Goal: Task Accomplishment & Management: Use online tool/utility

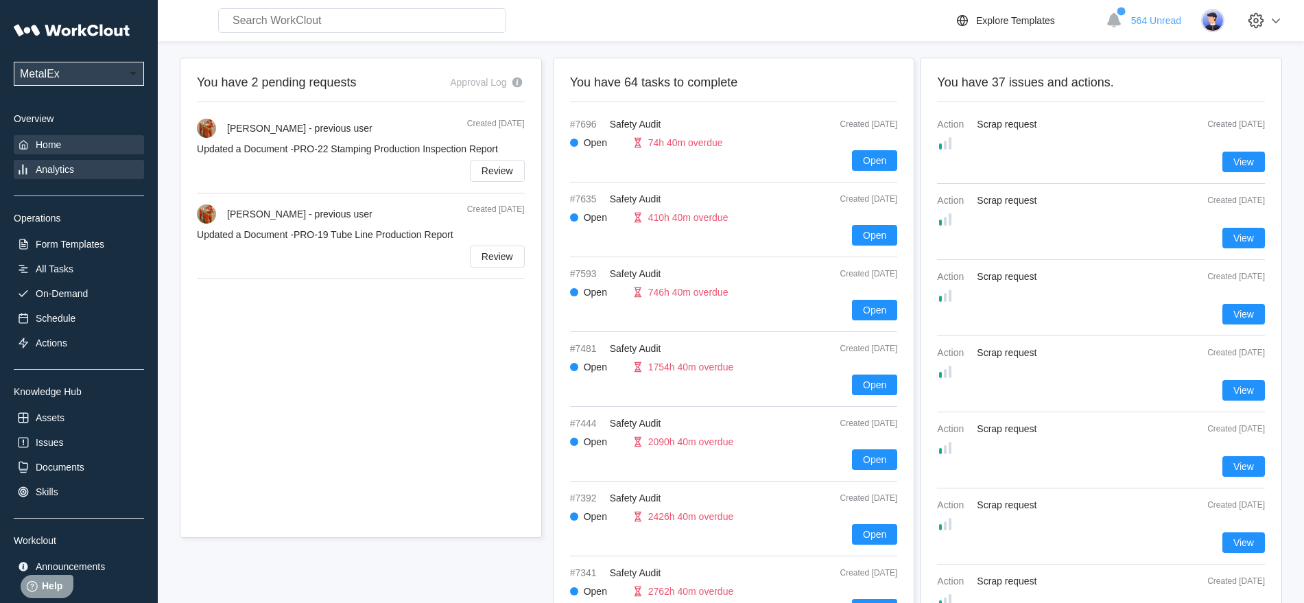
click at [64, 167] on div "Analytics" at bounding box center [55, 169] width 38 height 11
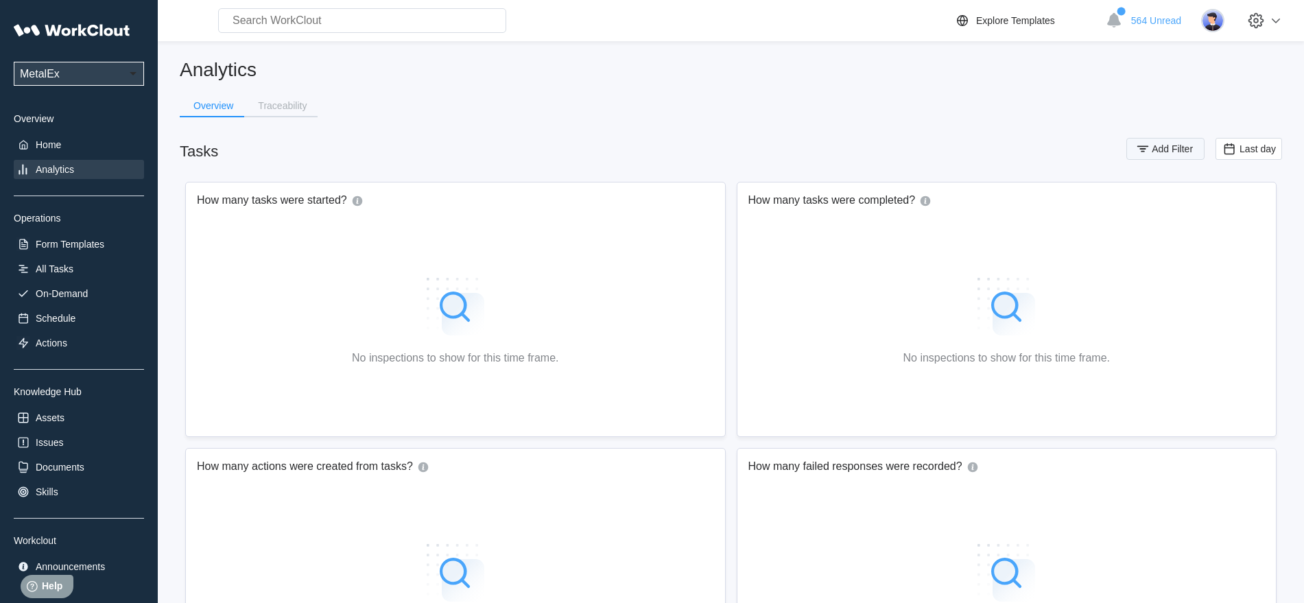
click at [1150, 149] on icon "button" at bounding box center [1142, 148] width 15 height 15
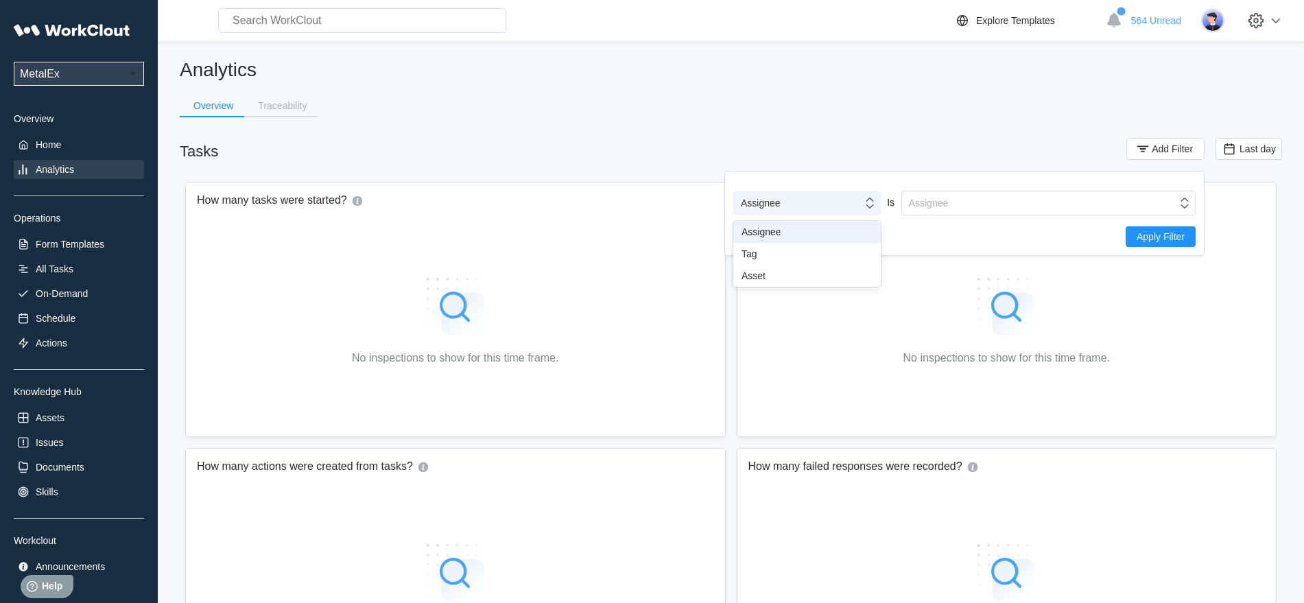
click at [862, 198] on icon at bounding box center [869, 202] width 15 height 15
click at [752, 255] on div "Tag" at bounding box center [806, 253] width 131 height 11
click at [1075, 200] on div "Tag" at bounding box center [1039, 202] width 275 height 19
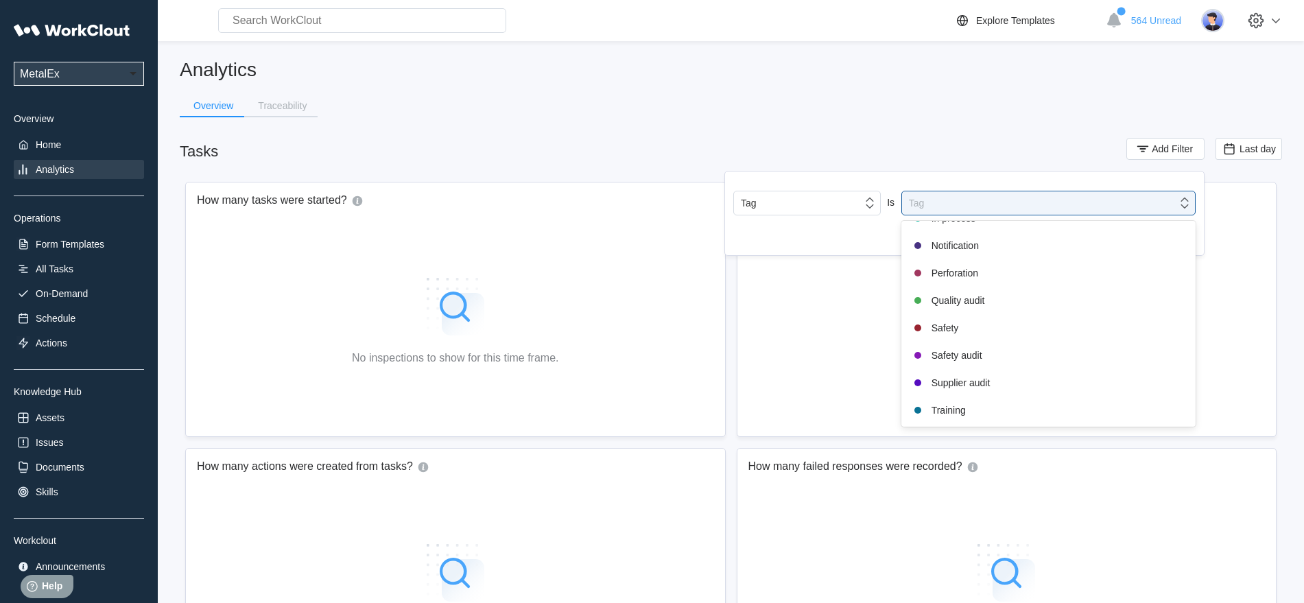
scroll to position [288, 0]
click at [966, 333] on div "Safety audit" at bounding box center [1048, 330] width 278 height 16
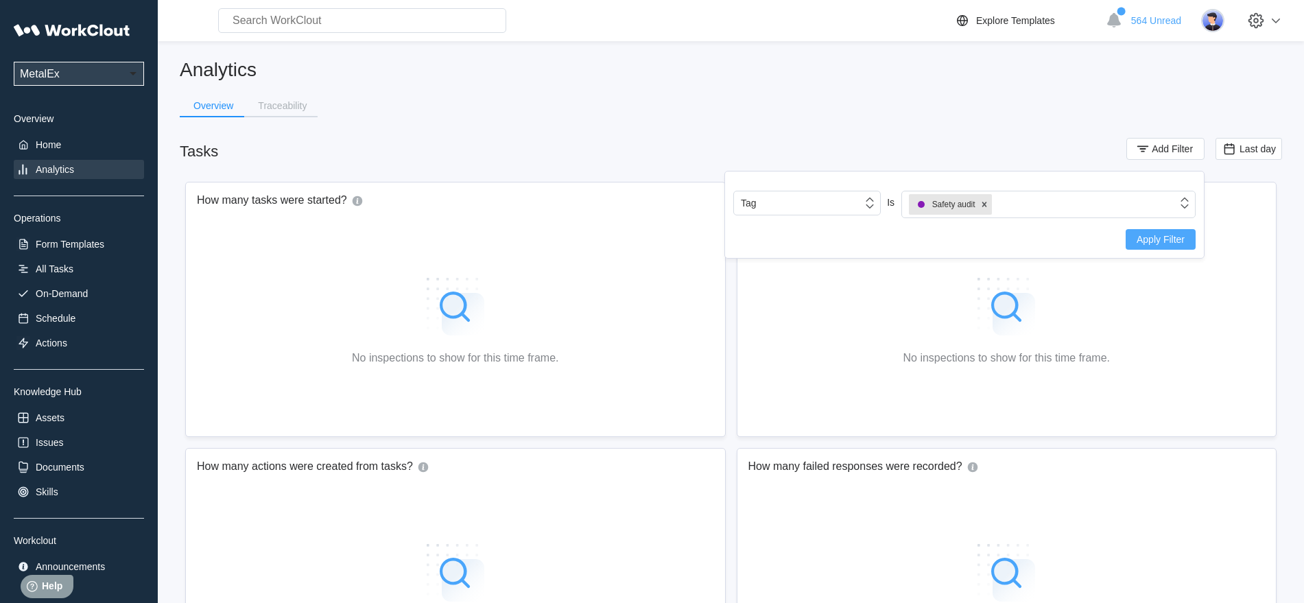
click at [1159, 239] on span "Apply Filter" at bounding box center [1160, 240] width 48 height 10
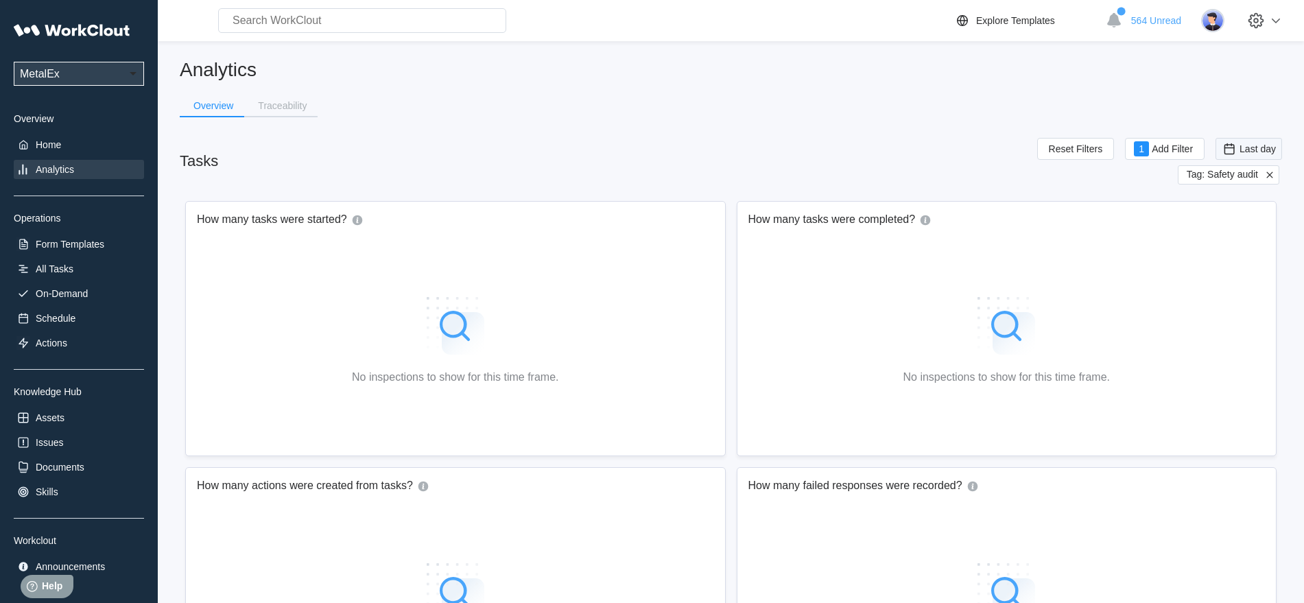
click at [1245, 148] on span "Last day" at bounding box center [1257, 148] width 36 height 11
click at [1241, 286] on div "Custom" at bounding box center [1227, 286] width 33 height 11
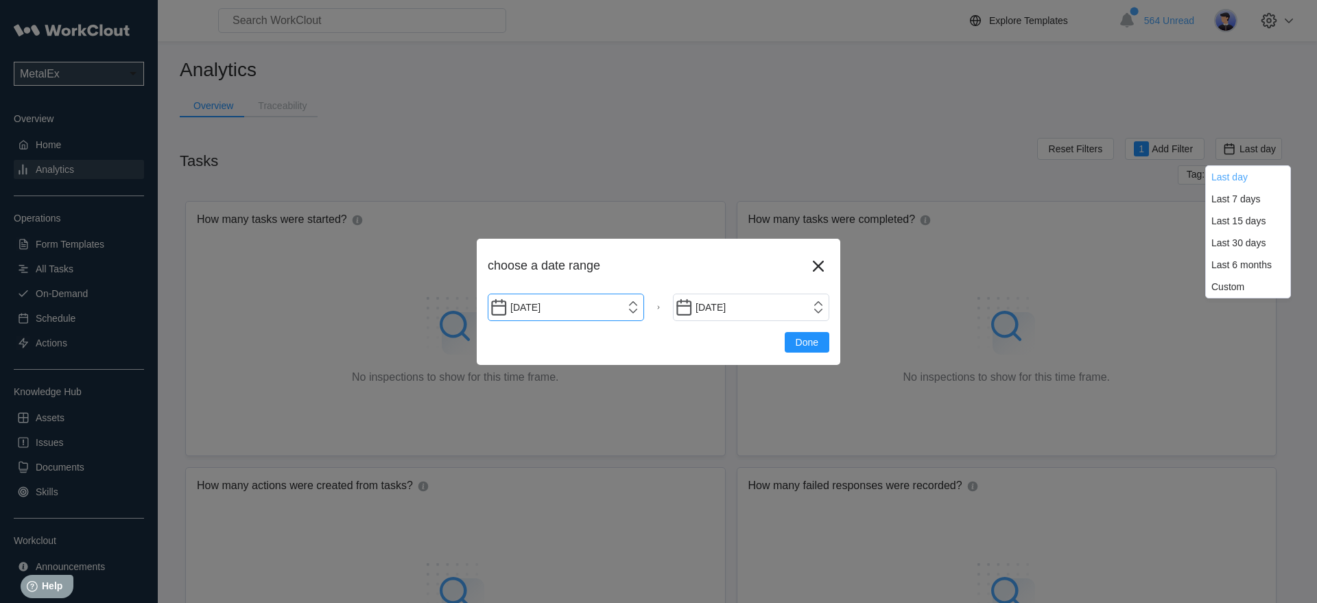
click at [571, 309] on input "[DATE]" at bounding box center [566, 307] width 156 height 27
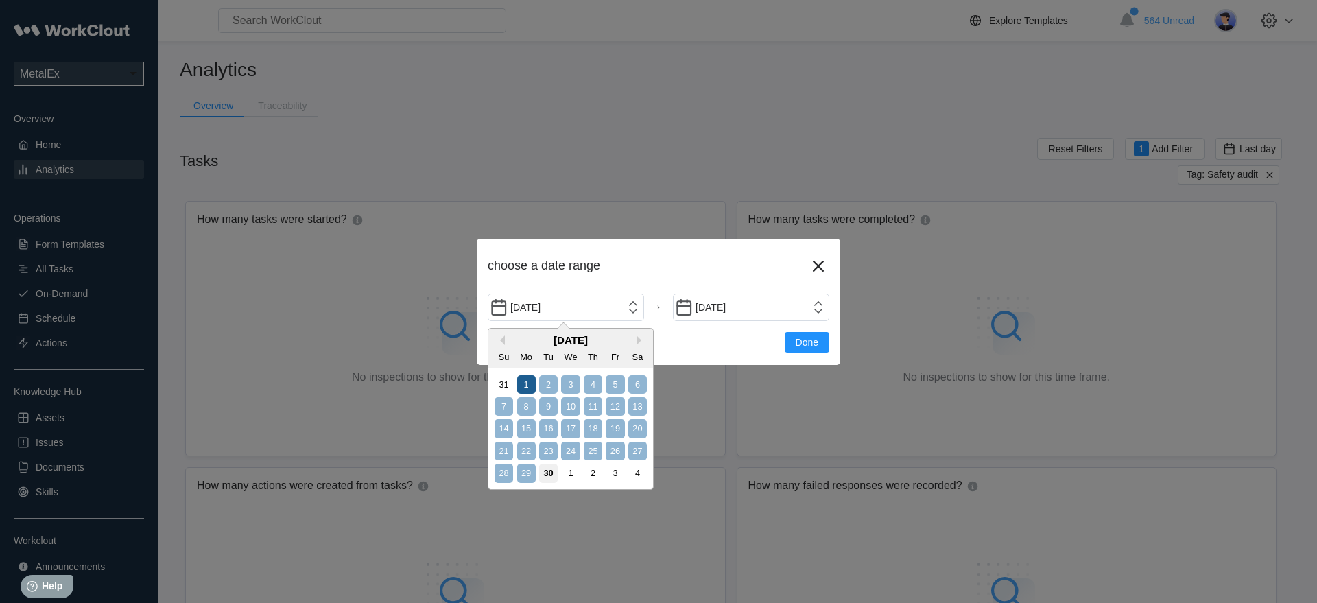
click at [533, 385] on div "1" at bounding box center [526, 384] width 19 height 19
type input "[DATE]"
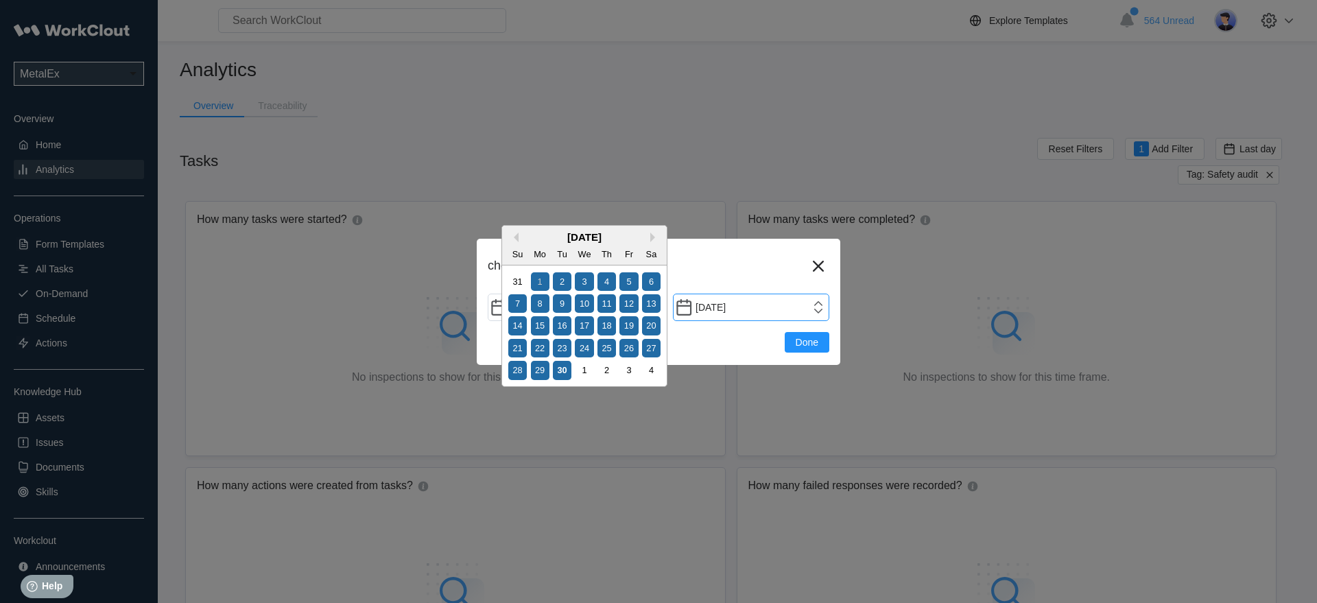
click at [811, 305] on input "[DATE]" at bounding box center [751, 307] width 156 height 27
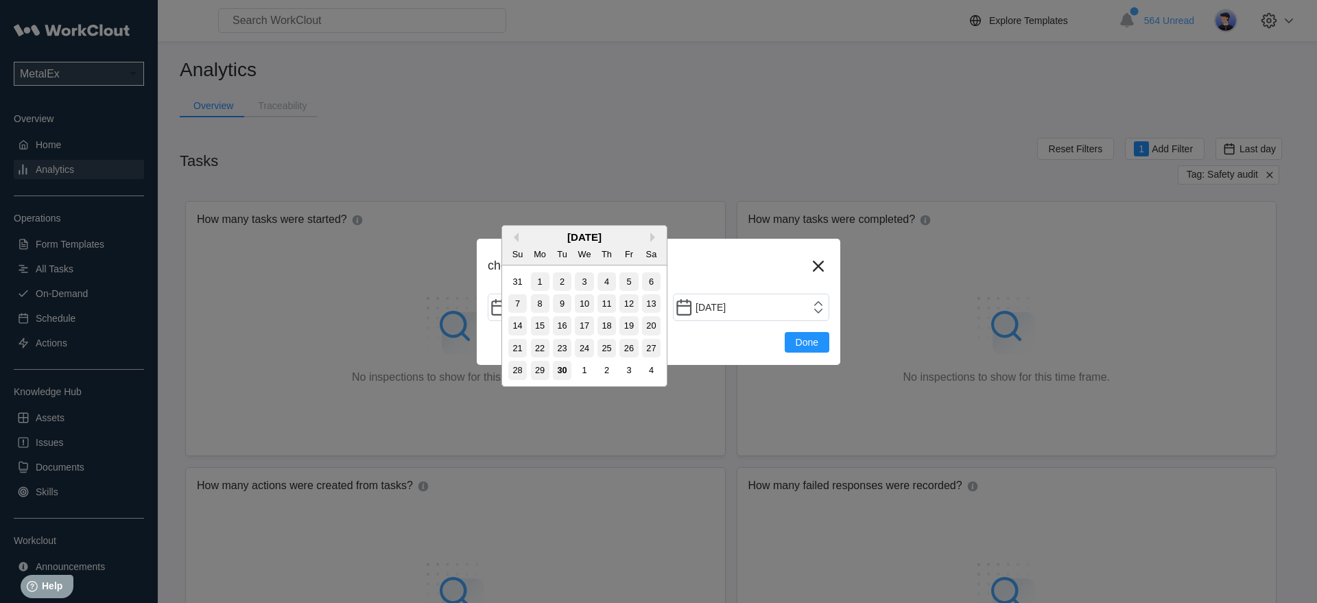
click at [562, 369] on div "30" at bounding box center [562, 370] width 19 height 19
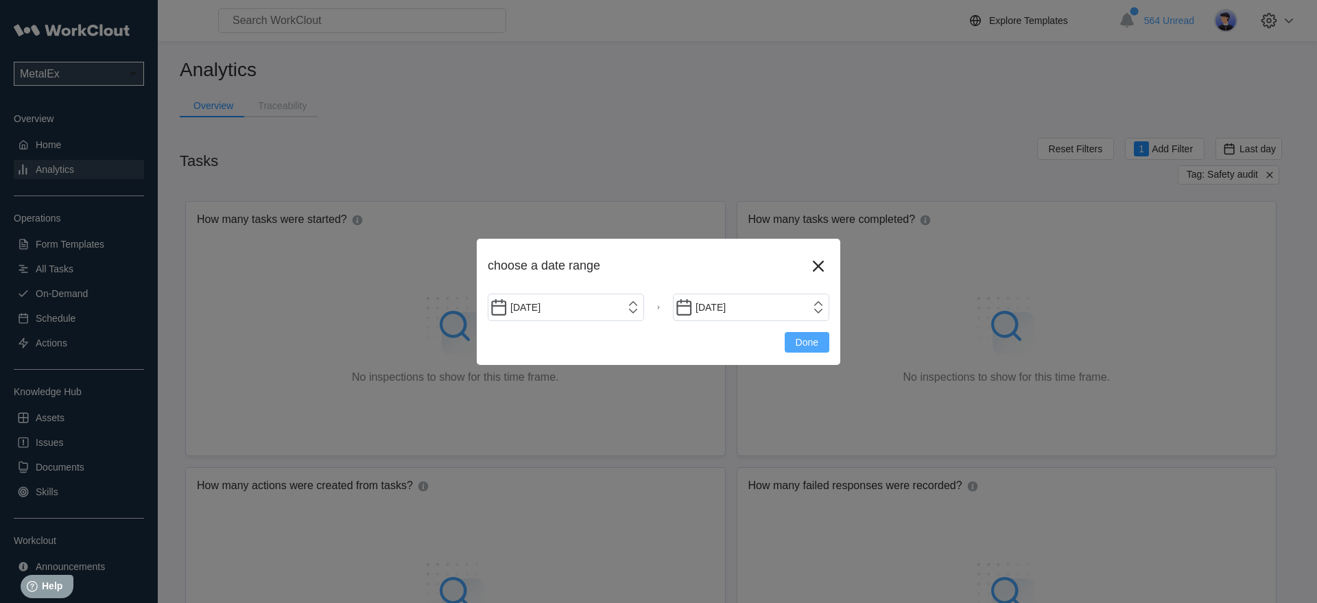
click at [815, 342] on span "Done" at bounding box center [807, 342] width 23 height 10
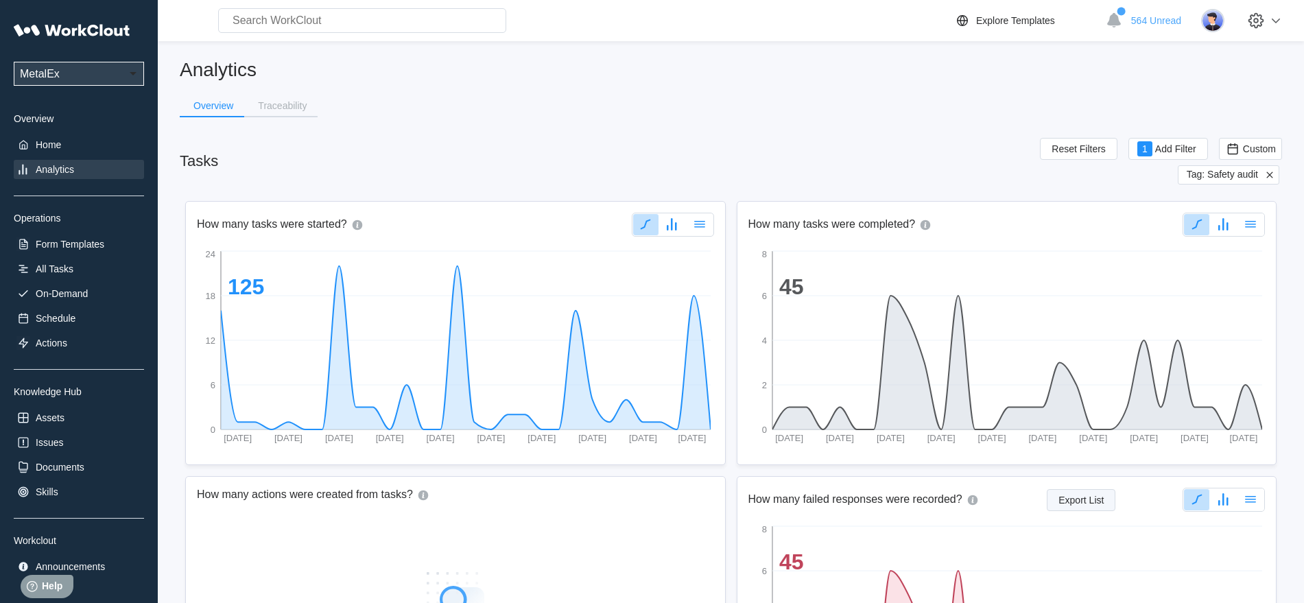
click at [1090, 498] on span "Export List" at bounding box center [1080, 500] width 45 height 10
